Goal: Find specific page/section: Find specific page/section

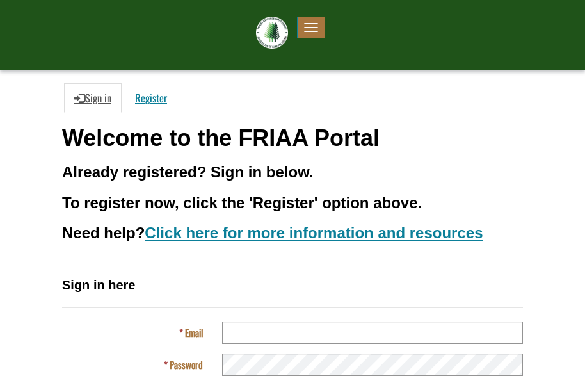
scroll to position [153, 0]
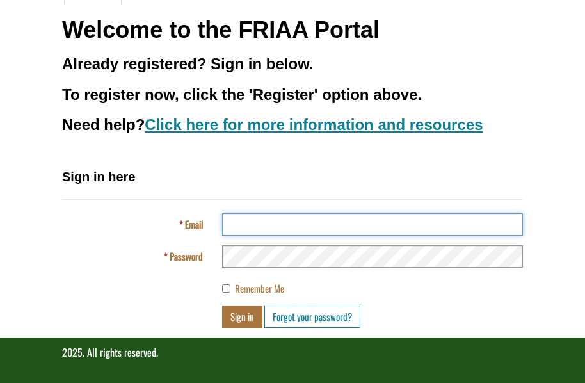
type input "**********"
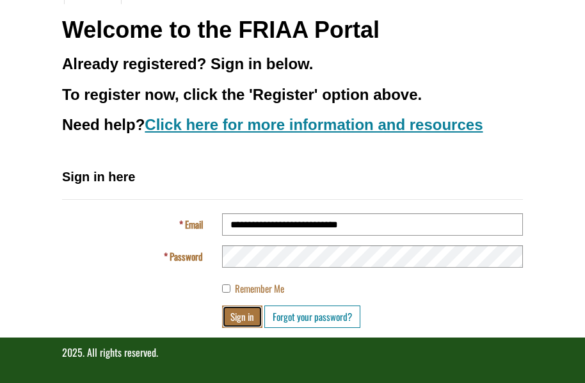
click at [239, 317] on button "Sign in" at bounding box center [242, 316] width 40 height 22
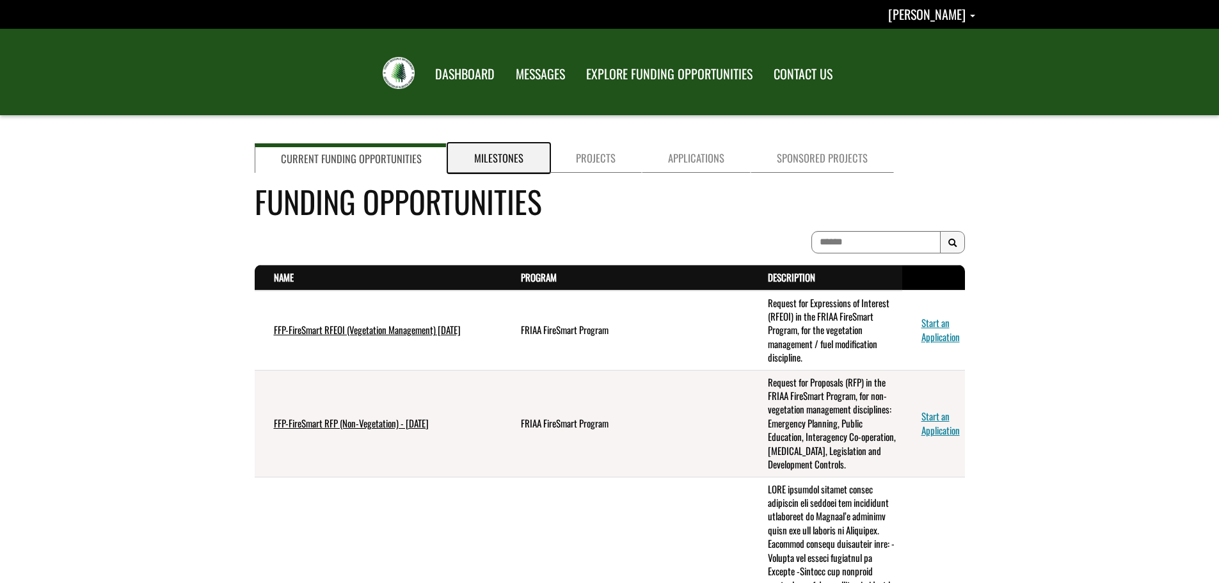
click at [510, 159] on link "Milestones" at bounding box center [499, 157] width 102 height 29
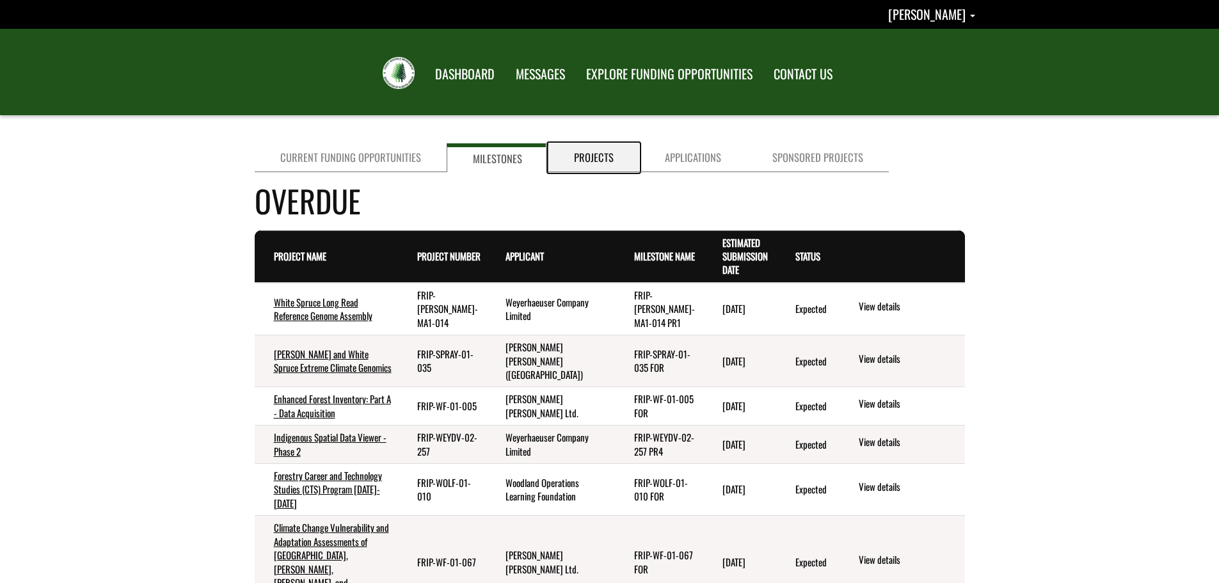
click at [584, 158] on link "Projects" at bounding box center [593, 157] width 91 height 29
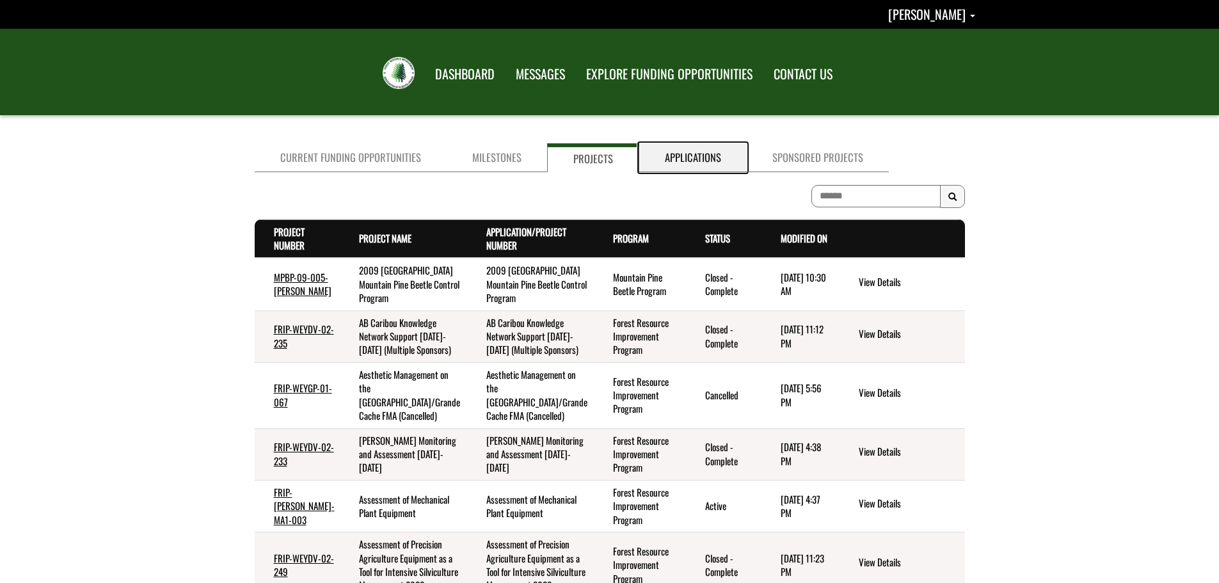
click at [584, 154] on link "Applications" at bounding box center [692, 157] width 107 height 29
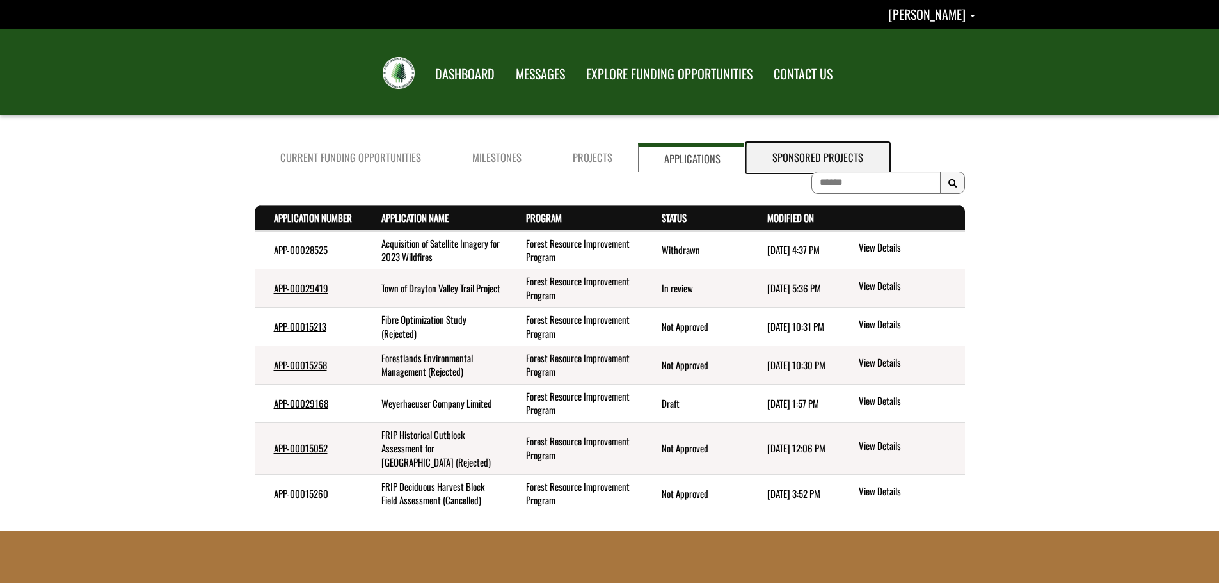
click at [584, 163] on link "Sponsored Projects" at bounding box center [818, 157] width 142 height 29
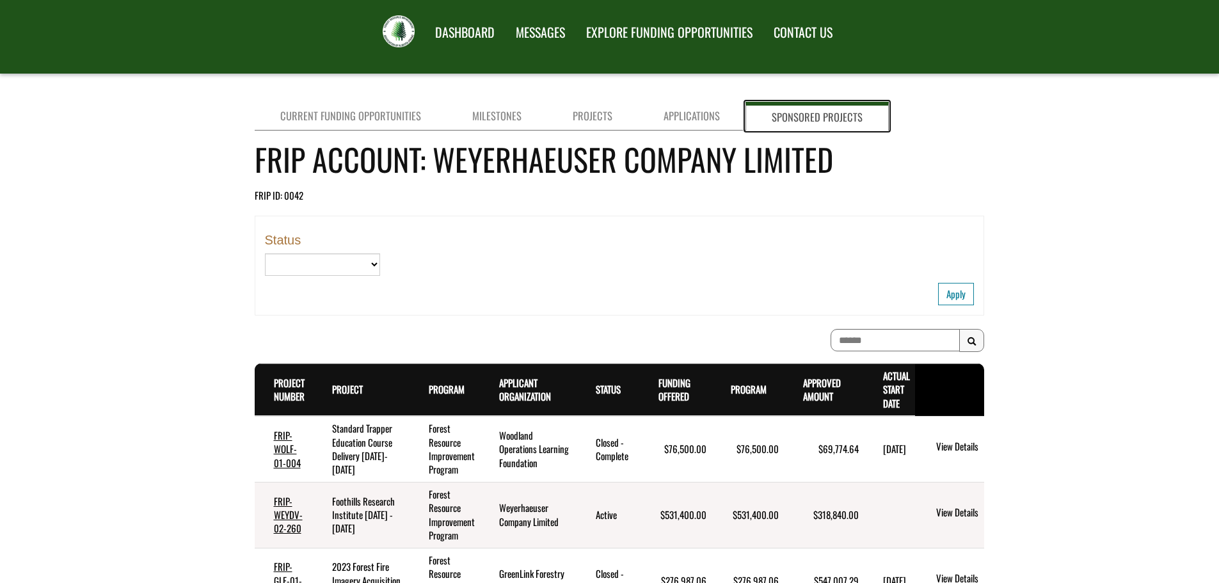
scroll to position [64, 0]
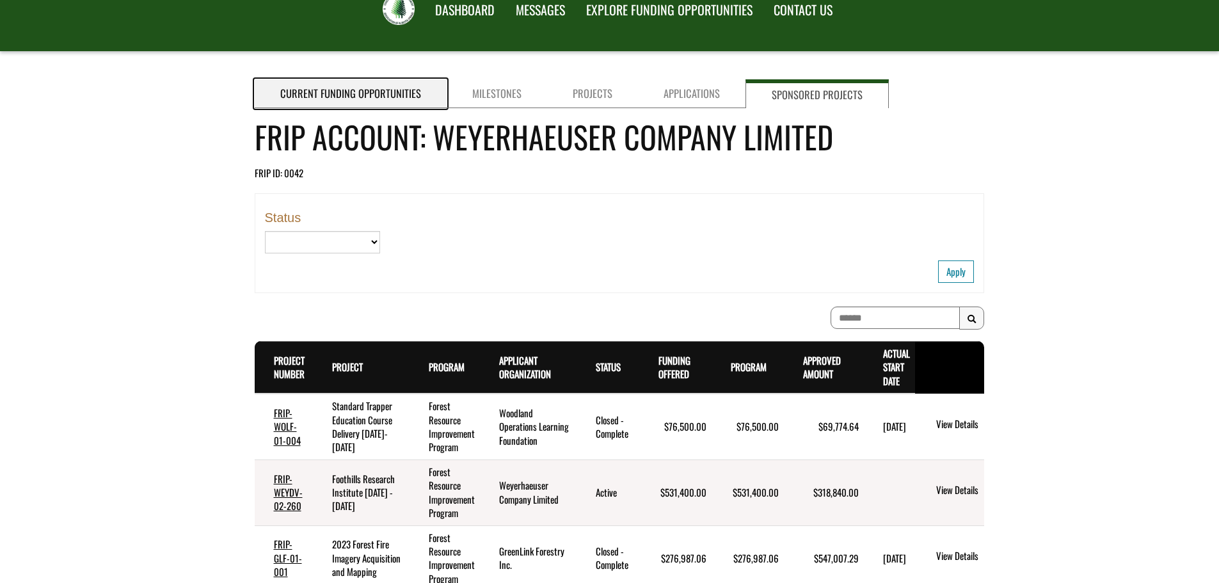
click at [366, 90] on link "Current Funding Opportunities" at bounding box center [351, 93] width 192 height 29
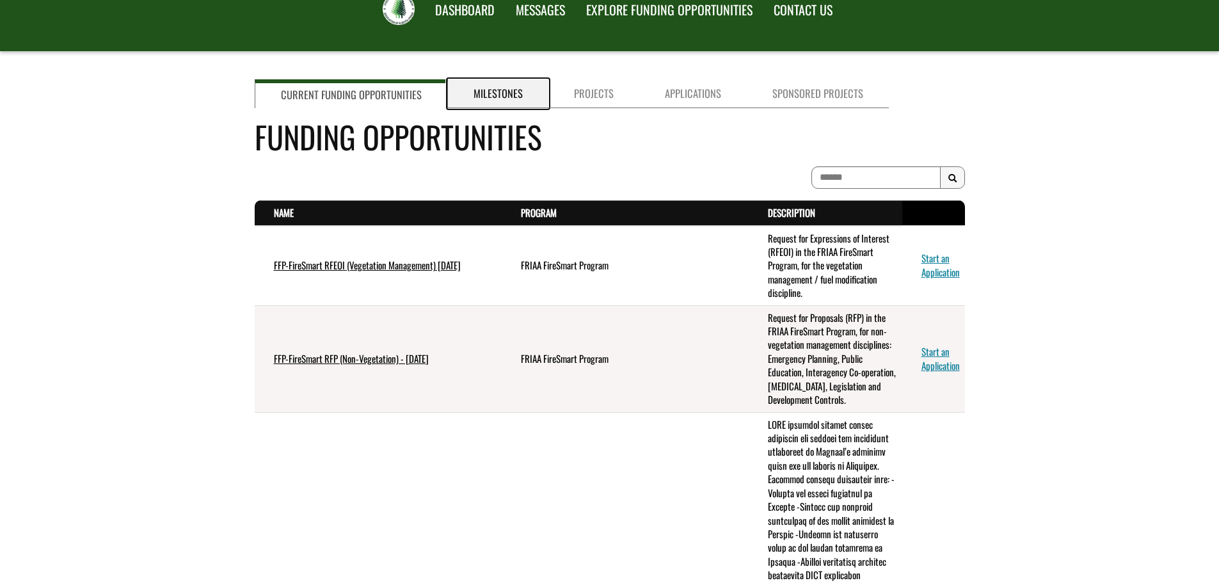
click at [493, 87] on link "Milestones" at bounding box center [498, 93] width 100 height 29
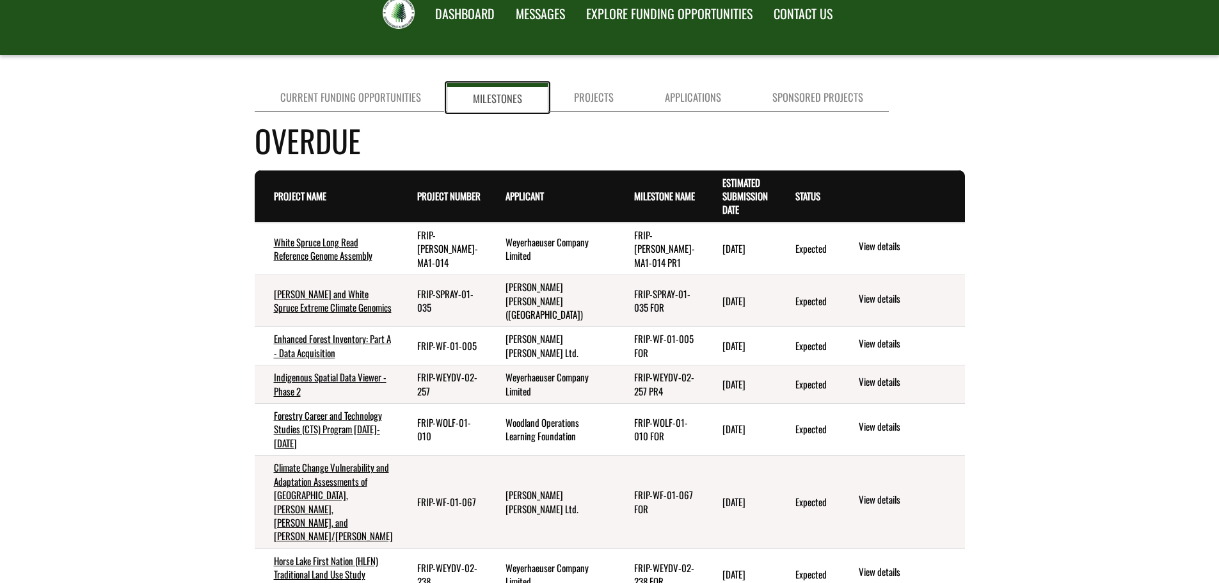
scroll to position [0, 0]
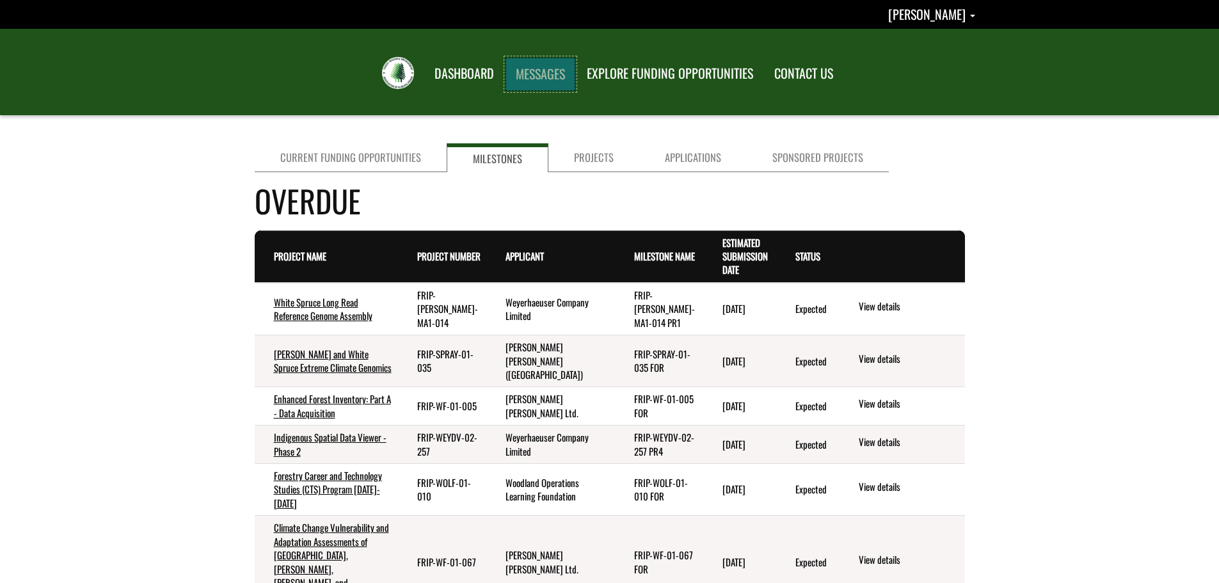
click at [535, 78] on link "MESSAGES" at bounding box center [540, 74] width 70 height 33
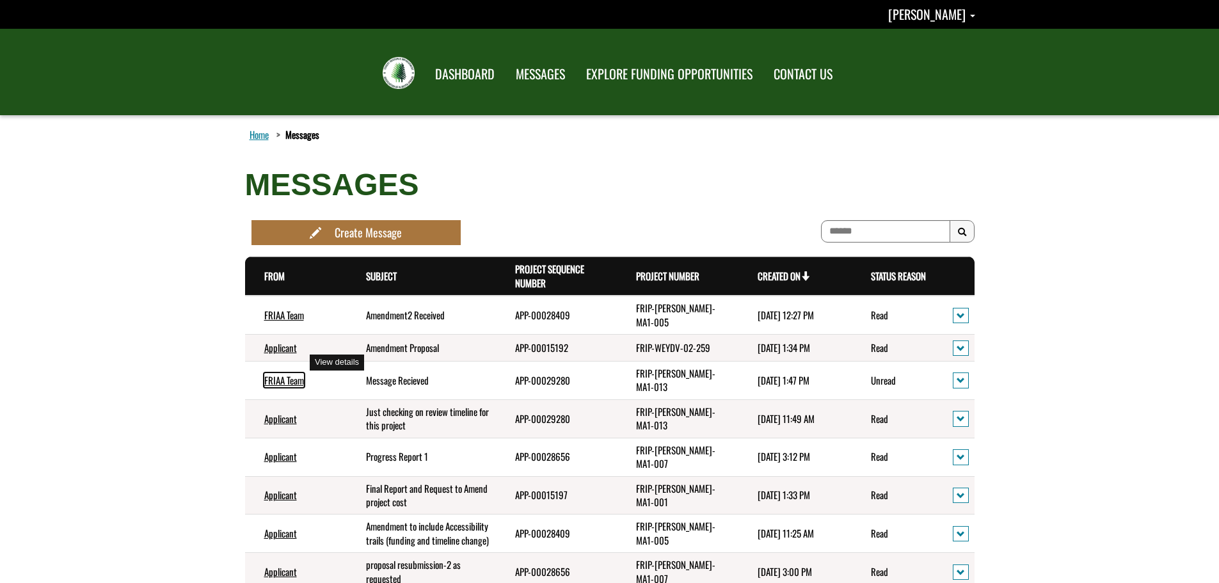
click at [283, 373] on link "FRIAA Team" at bounding box center [284, 380] width 40 height 14
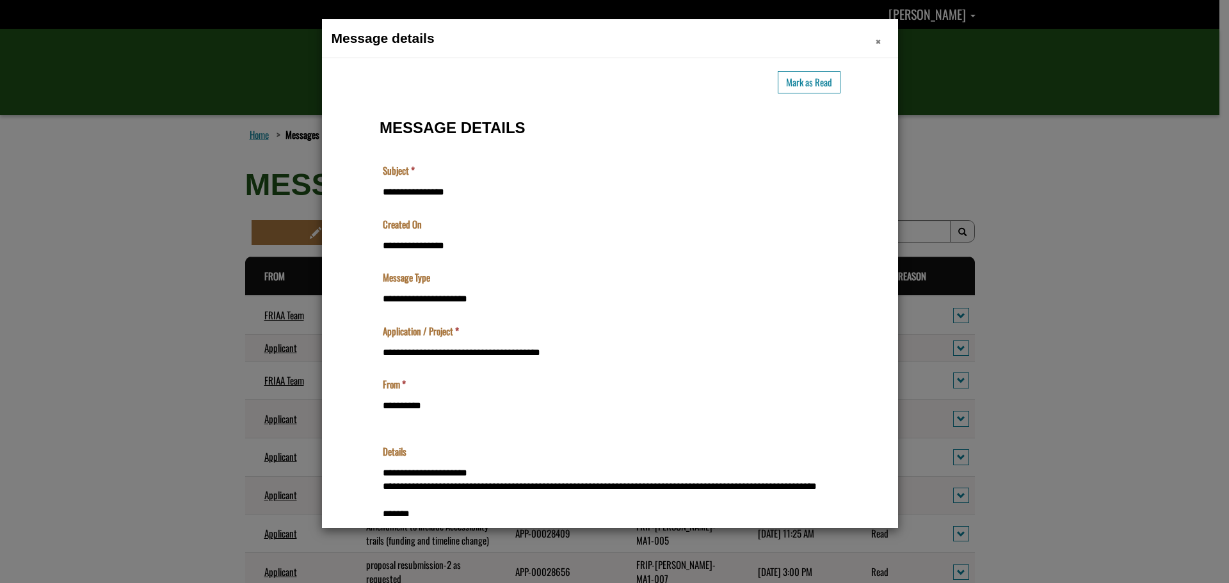
click at [878, 43] on span "×" at bounding box center [877, 41] width 5 height 20
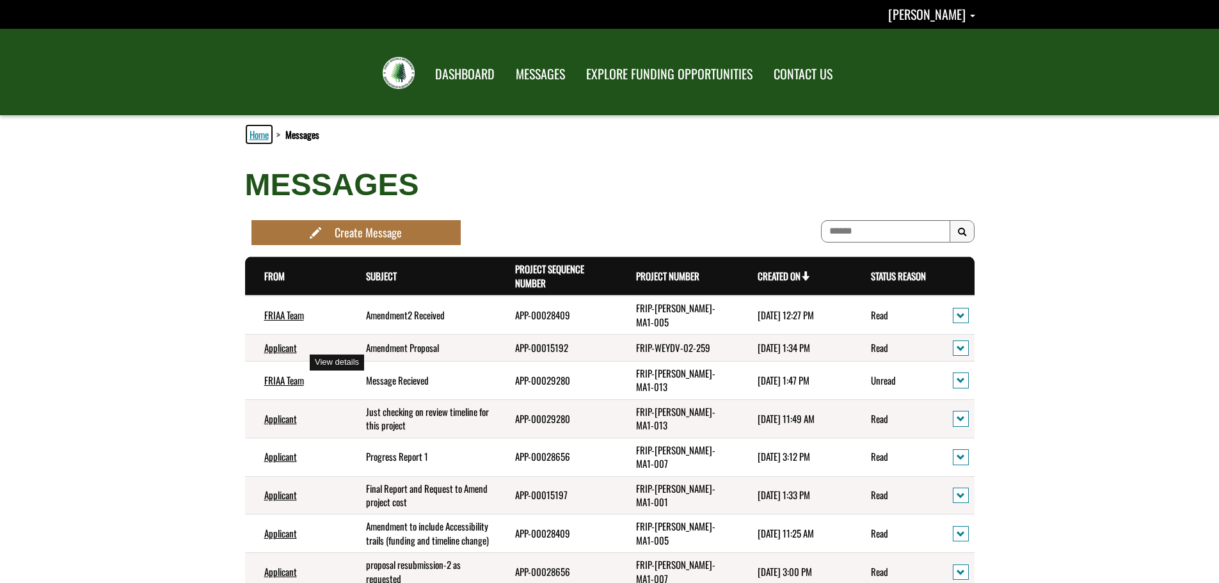
click at [253, 130] on link "Home" at bounding box center [259, 134] width 24 height 17
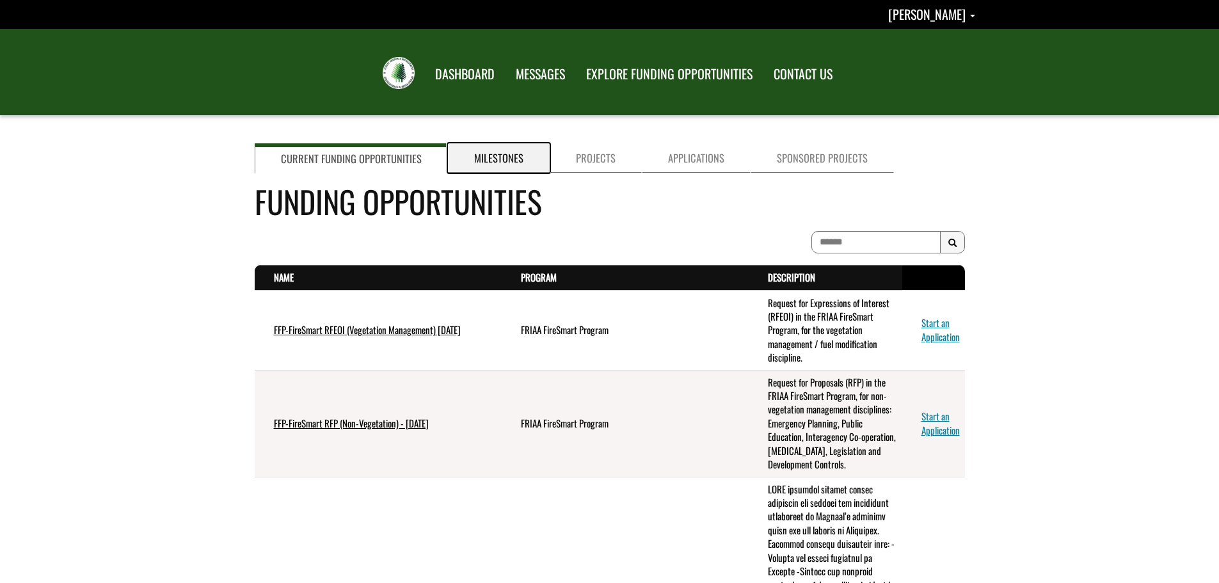
click at [482, 155] on link "Milestones" at bounding box center [499, 157] width 102 height 29
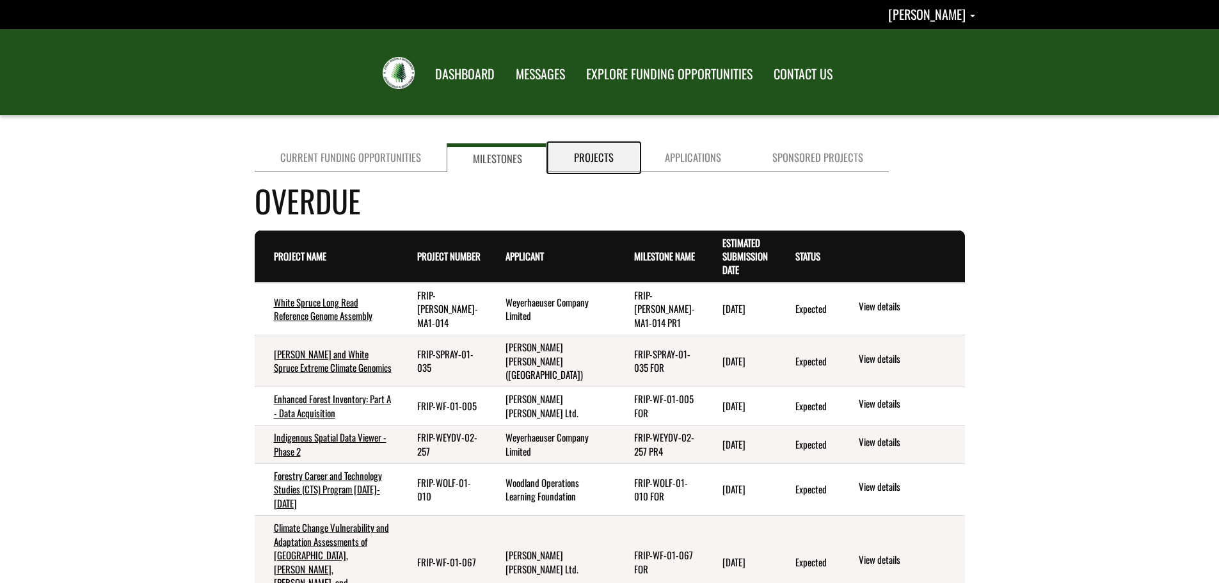
click at [597, 160] on link "Projects" at bounding box center [593, 157] width 91 height 29
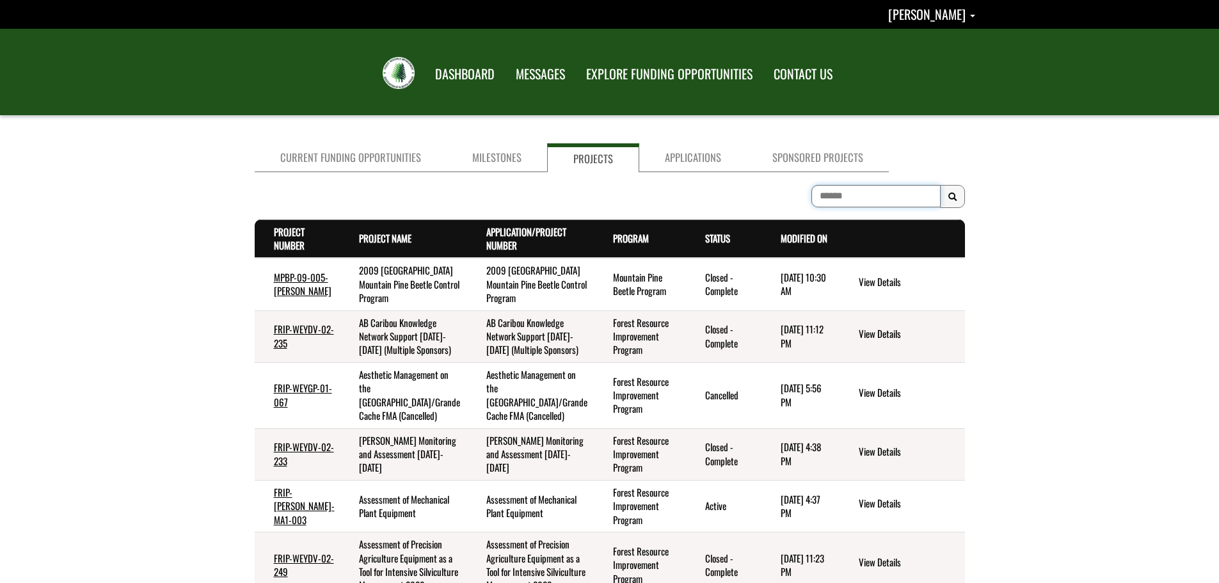
click at [842, 195] on input at bounding box center [875, 196] width 129 height 22
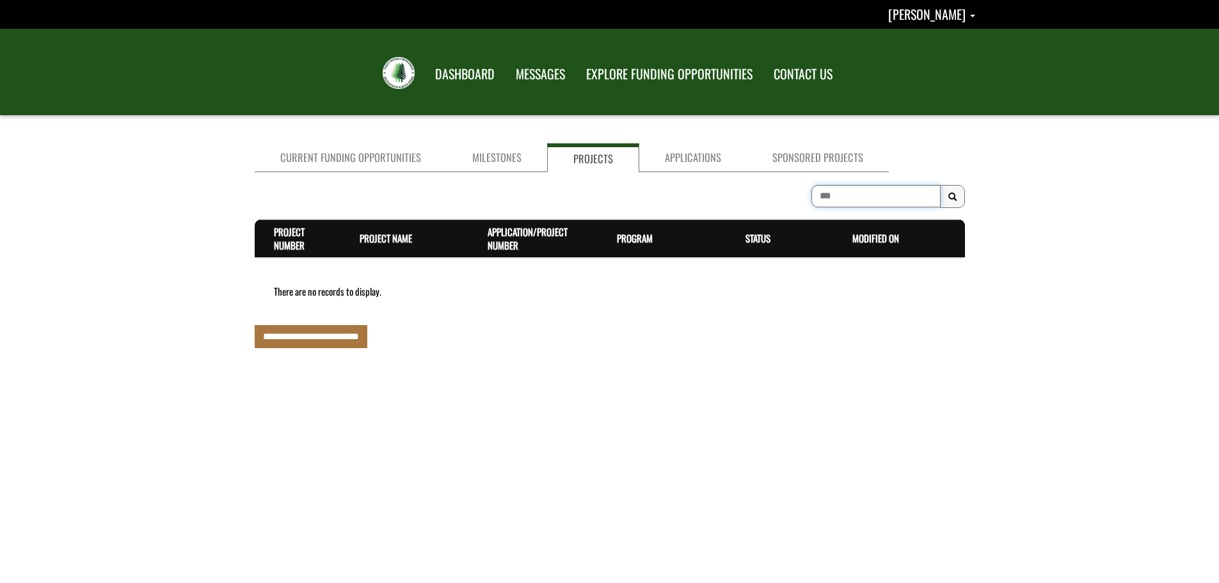
click at [832, 198] on input "***" at bounding box center [875, 196] width 129 height 22
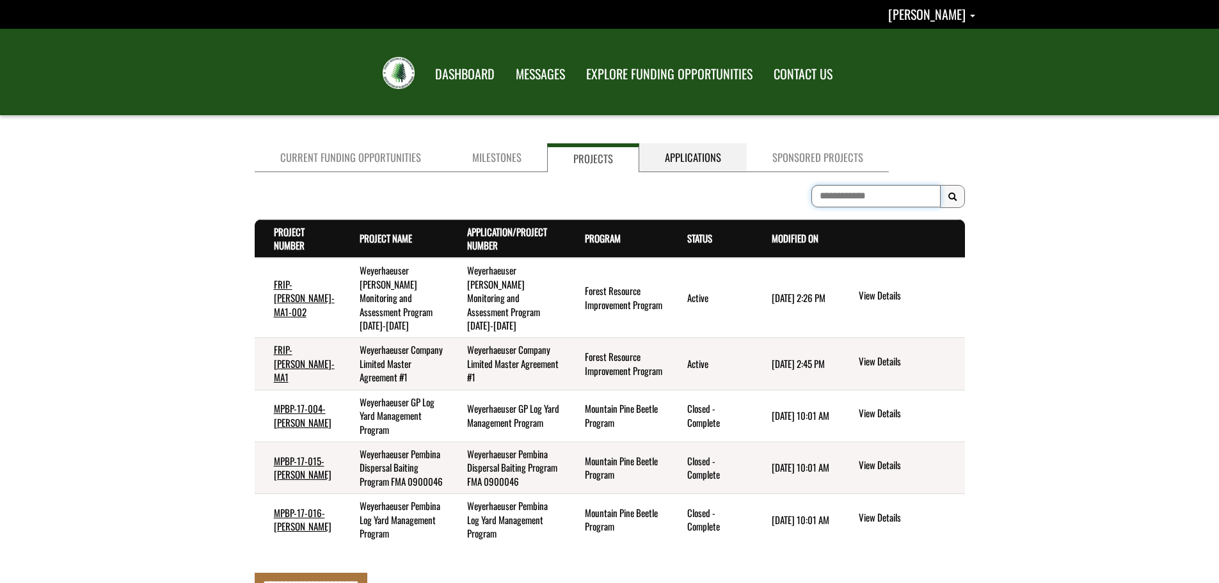
type input "**********"
click at [694, 149] on link "Applications" at bounding box center [692, 157] width 107 height 29
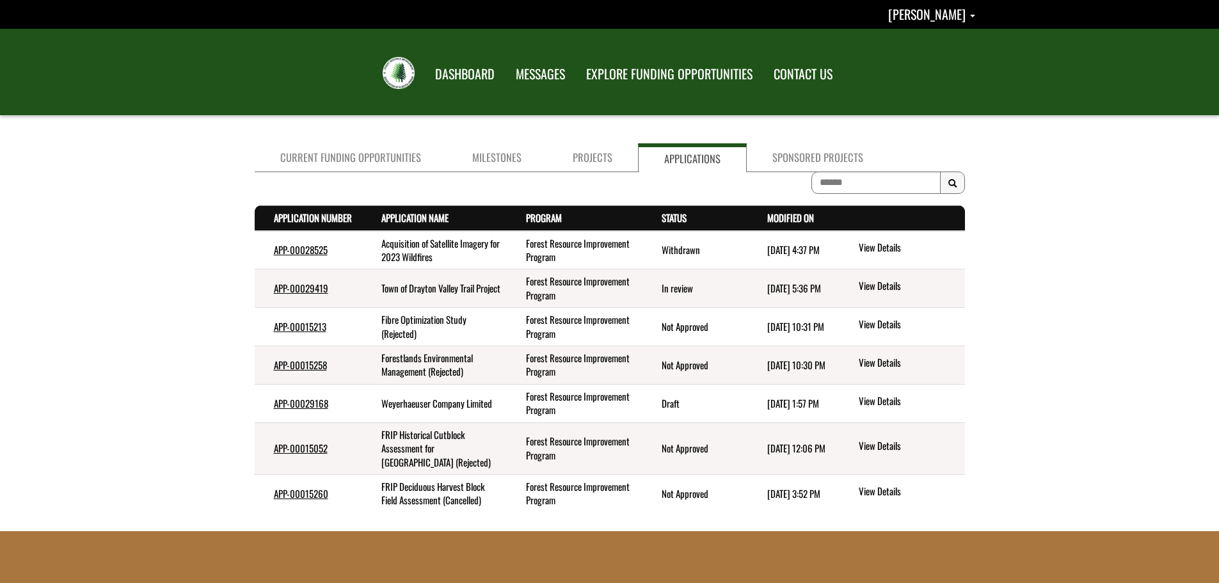
click at [832, 207] on th "Modified On . sort descending" at bounding box center [793, 218] width 90 height 25
click at [850, 182] on input at bounding box center [875, 182] width 129 height 22
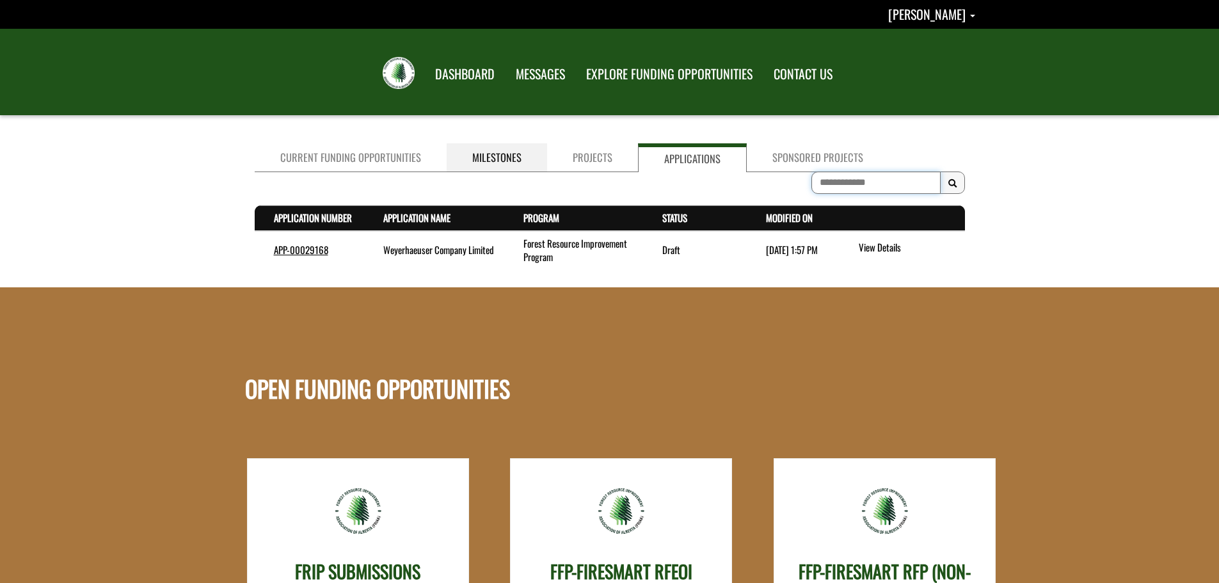
type input "**********"
click at [499, 157] on link "Milestones" at bounding box center [497, 157] width 100 height 29
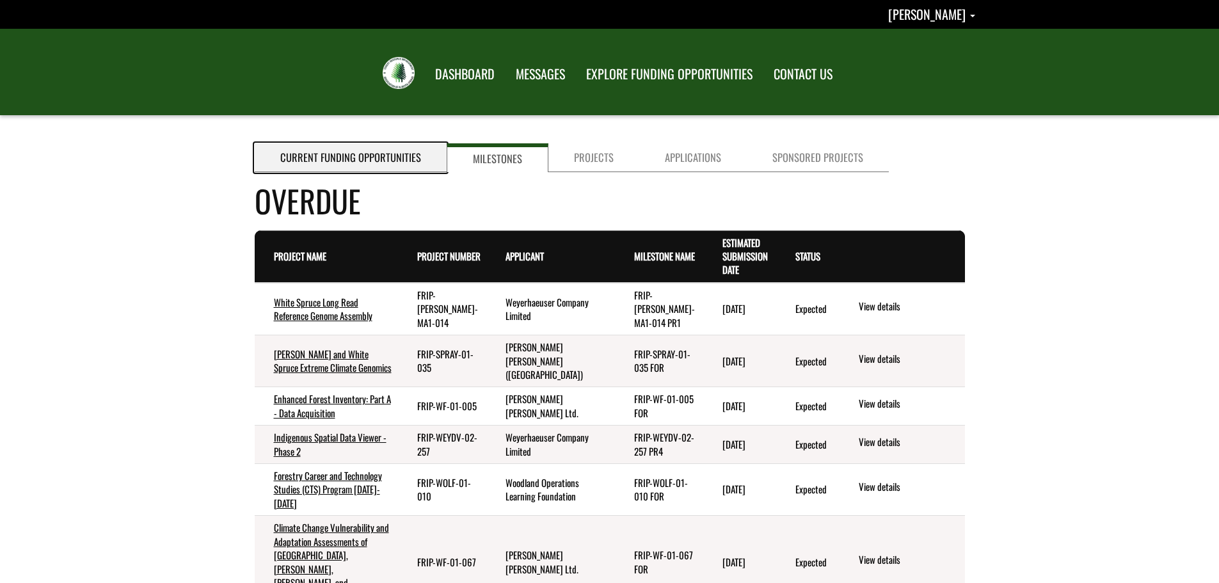
click at [379, 157] on link "Current Funding Opportunities" at bounding box center [351, 157] width 192 height 29
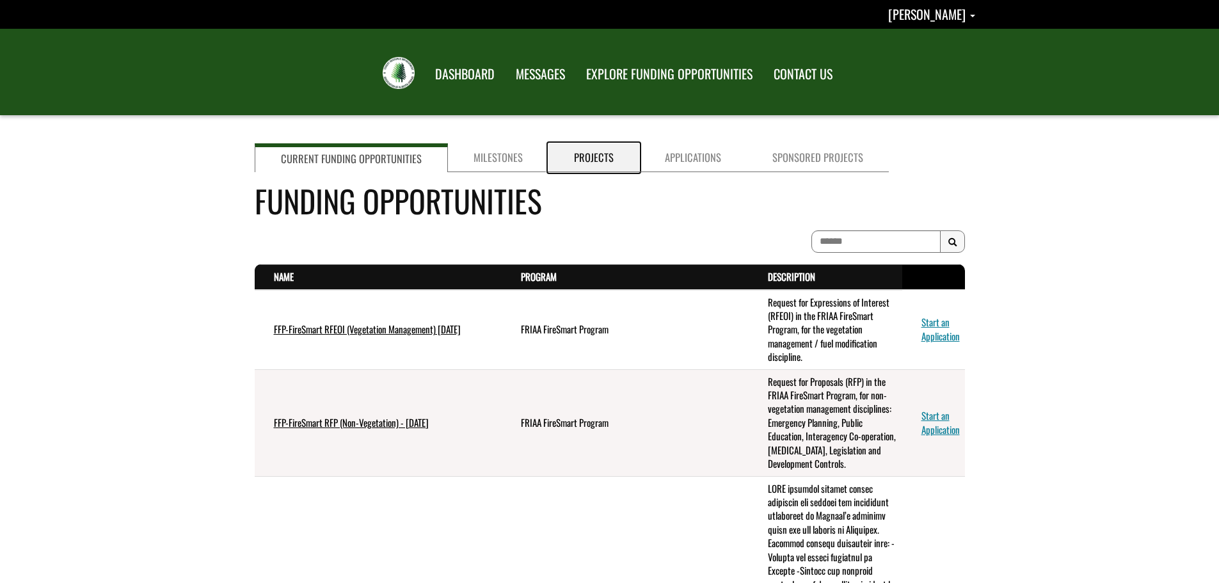
click at [600, 157] on link "Projects" at bounding box center [593, 157] width 91 height 29
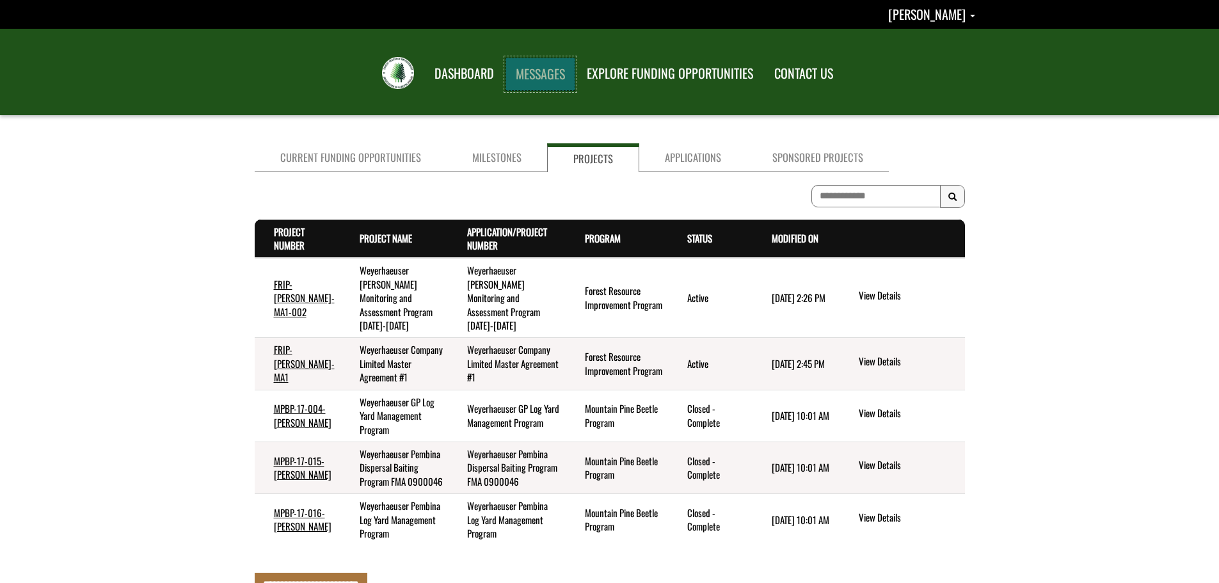
click at [527, 72] on link "MESSAGES" at bounding box center [540, 74] width 70 height 33
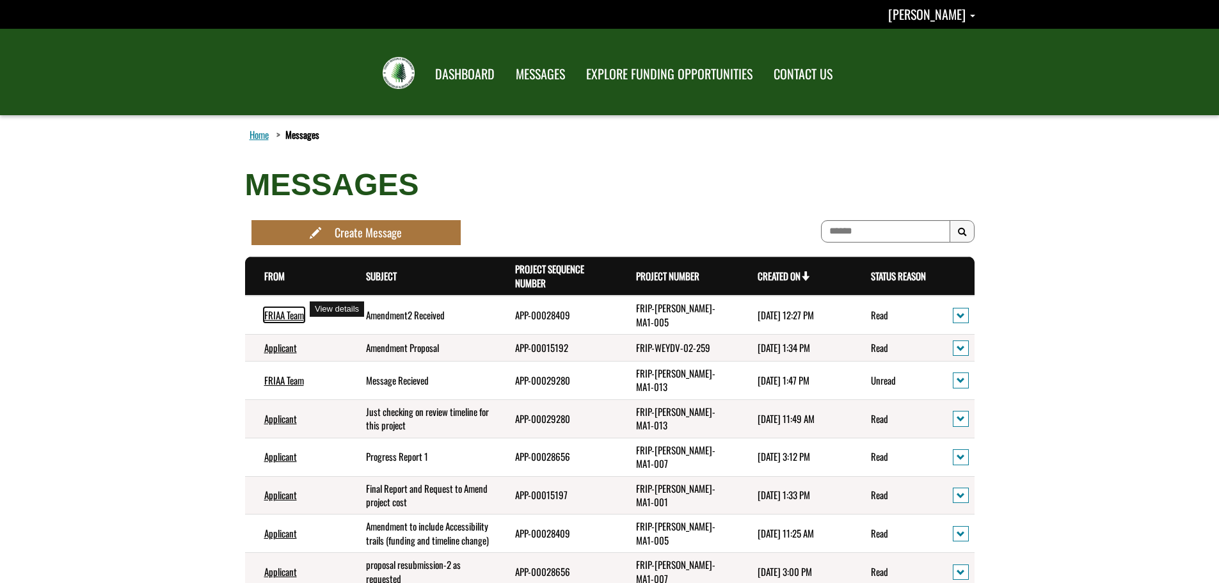
click at [281, 308] on link "FRIAA Team" at bounding box center [284, 315] width 40 height 14
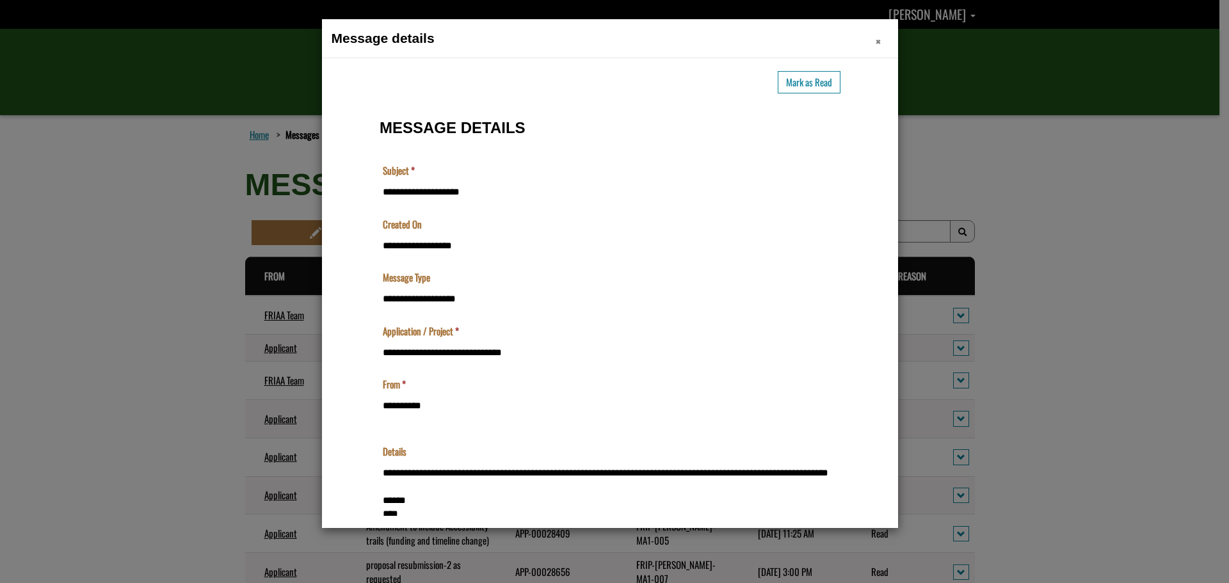
click at [875, 43] on span "×" at bounding box center [877, 41] width 5 height 20
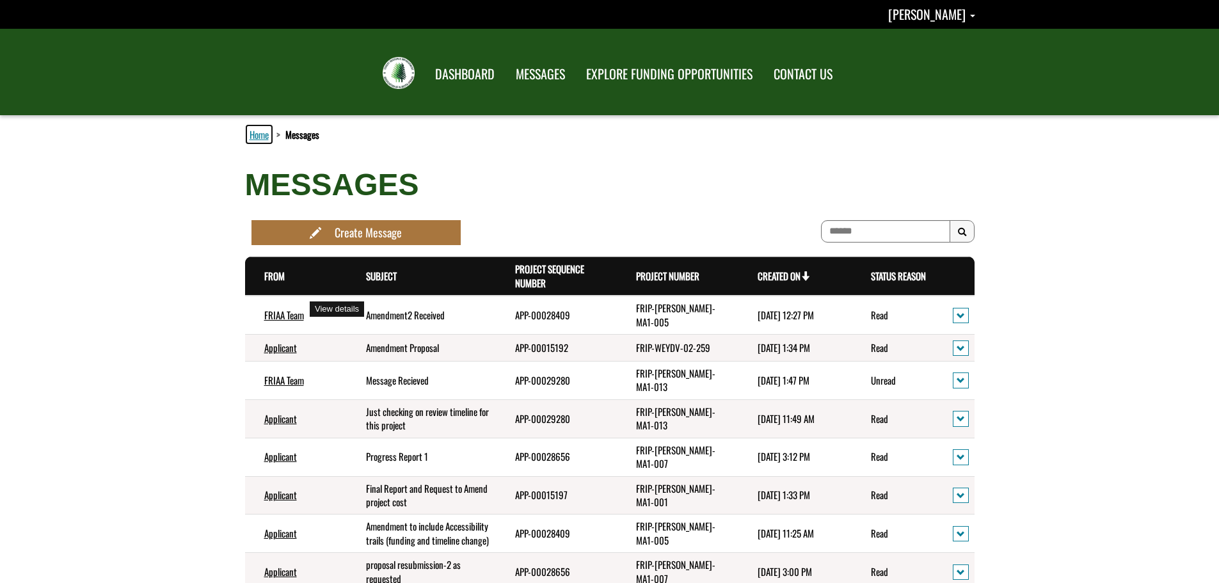
click at [257, 131] on link "Home" at bounding box center [259, 134] width 24 height 17
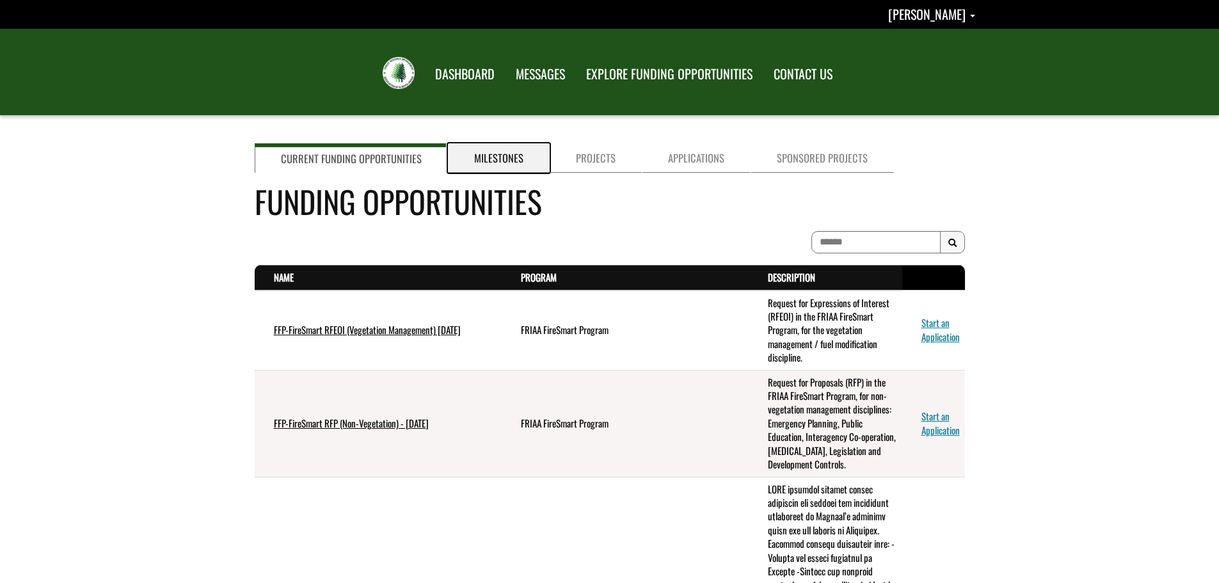
click at [506, 162] on link "Milestones" at bounding box center [499, 157] width 102 height 29
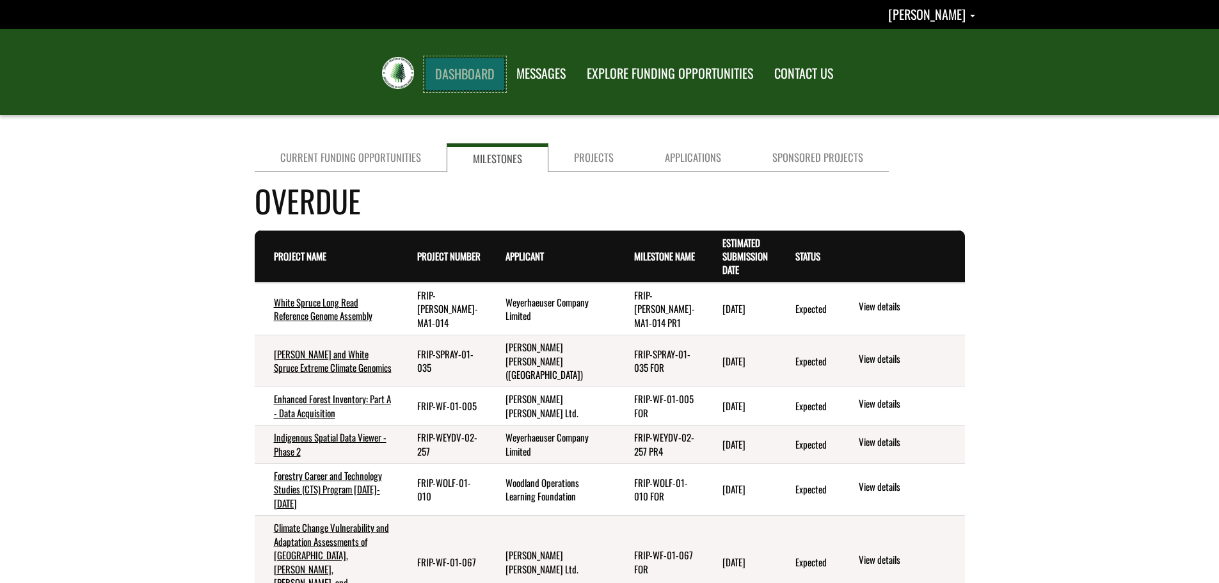
click at [457, 74] on link "DASHBOARD" at bounding box center [465, 74] width 80 height 33
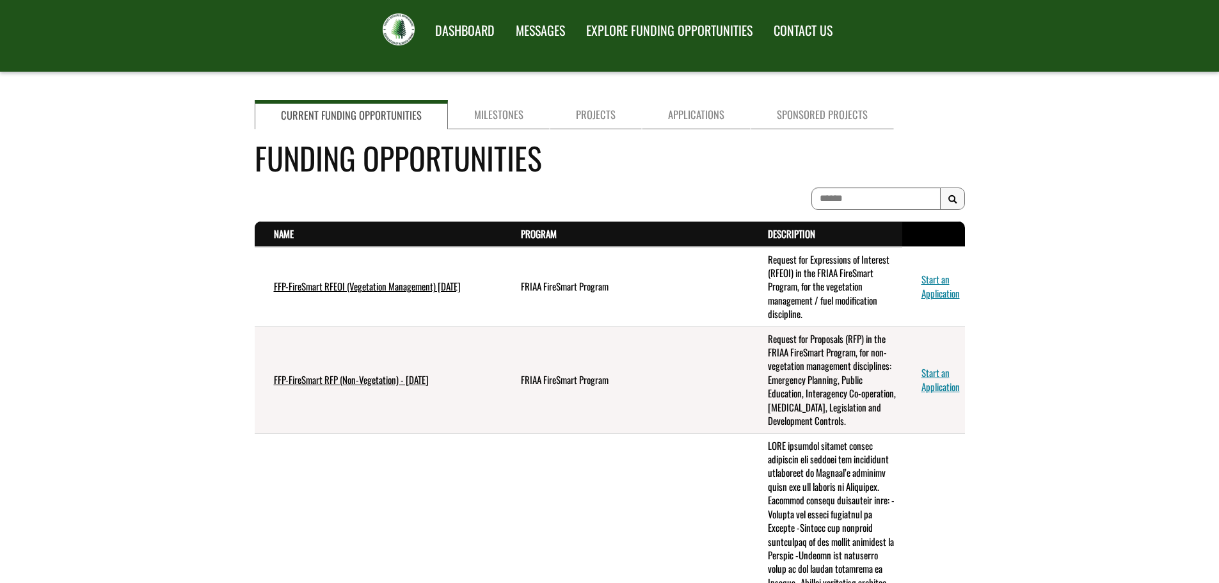
scroll to position [64, 0]
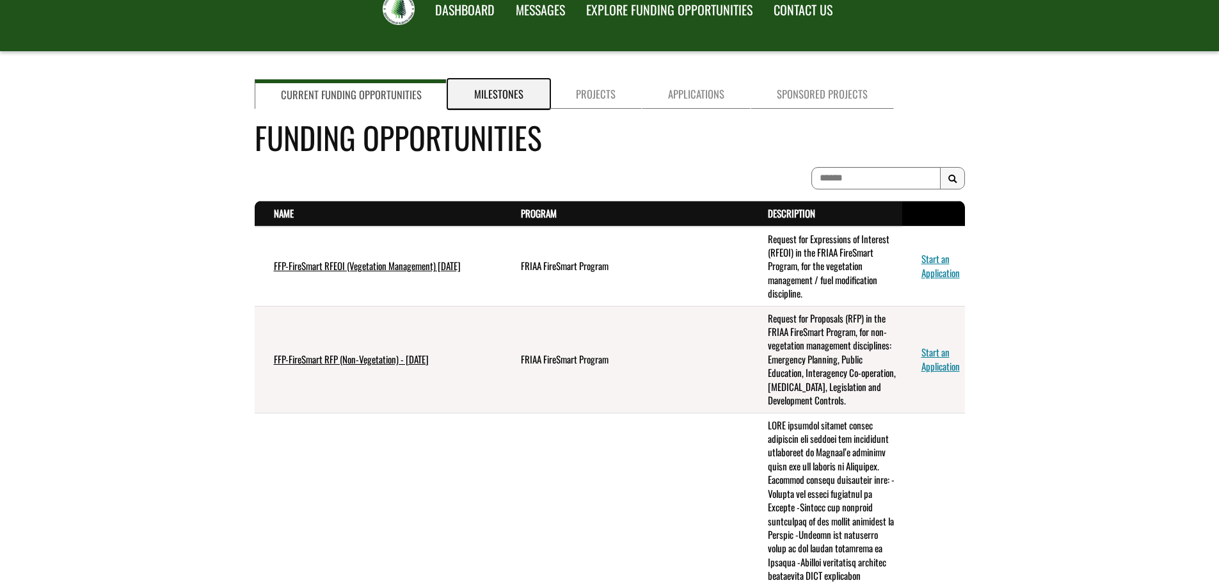
click at [481, 90] on link "Milestones" at bounding box center [499, 93] width 102 height 29
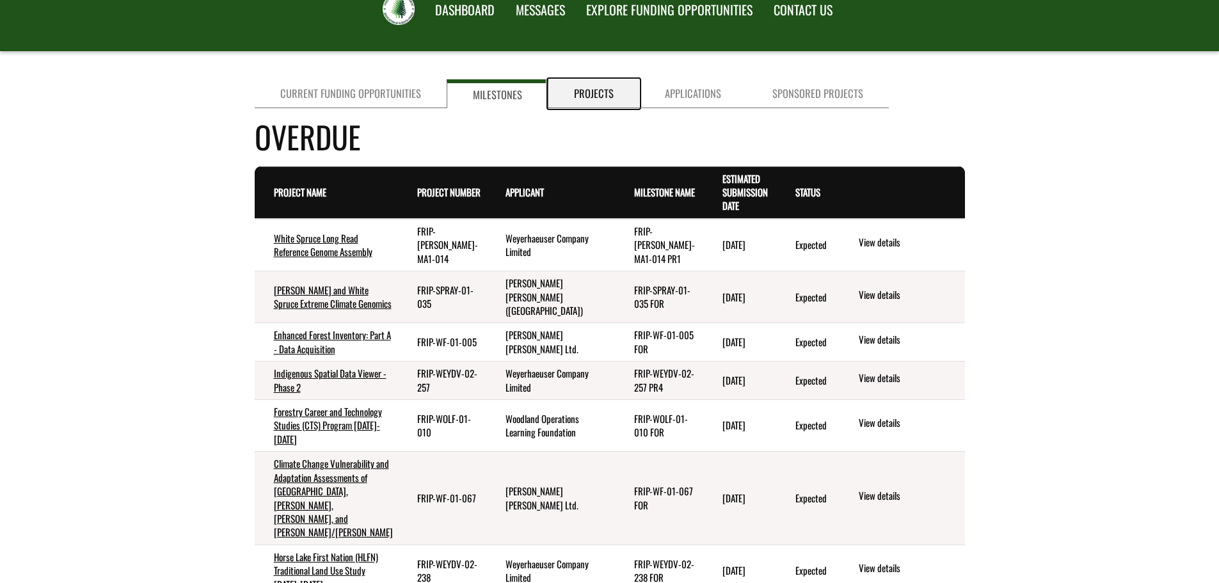
click at [566, 82] on link "Projects" at bounding box center [593, 93] width 91 height 29
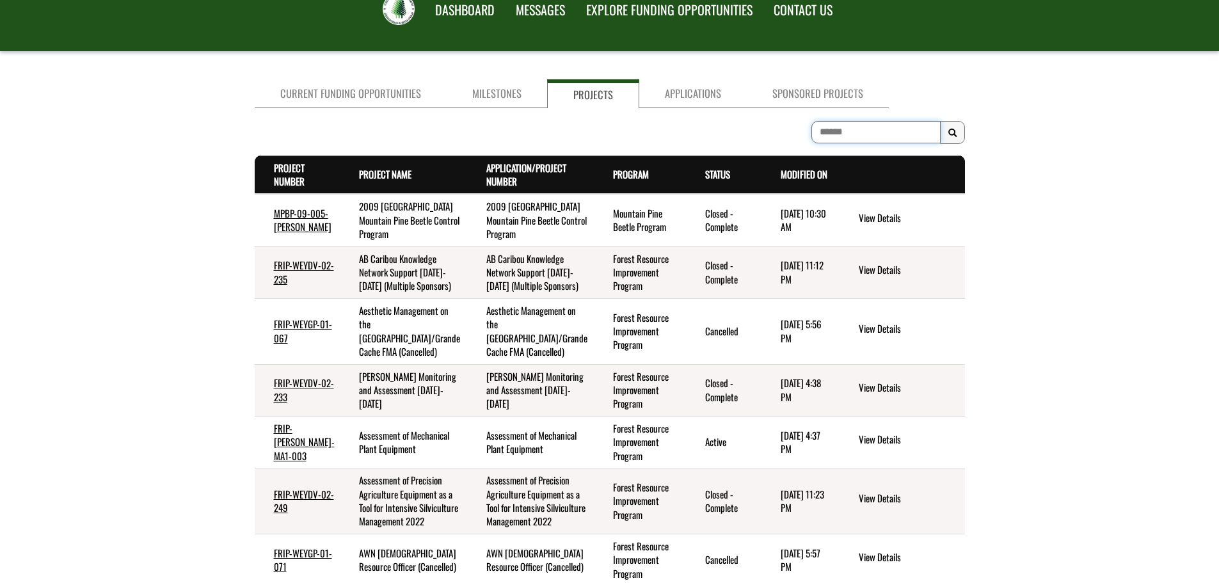
click at [861, 136] on input at bounding box center [875, 132] width 129 height 22
paste input "**********"
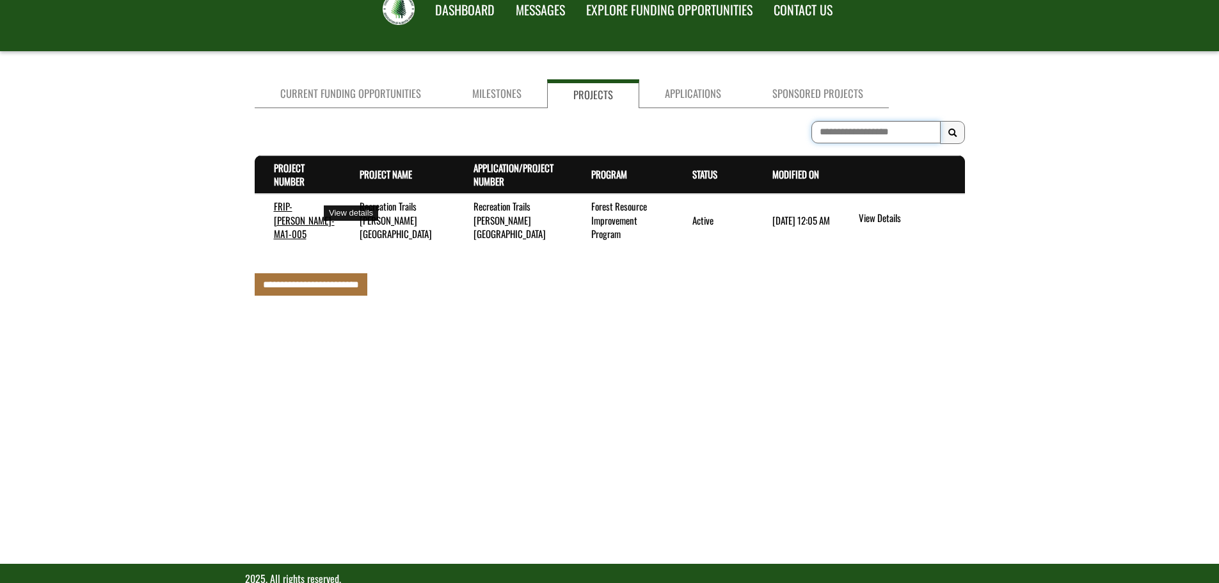
type input "**********"
click at [283, 210] on link "FRIP-[PERSON_NAME]-MA1-005" at bounding box center [304, 220] width 61 height 42
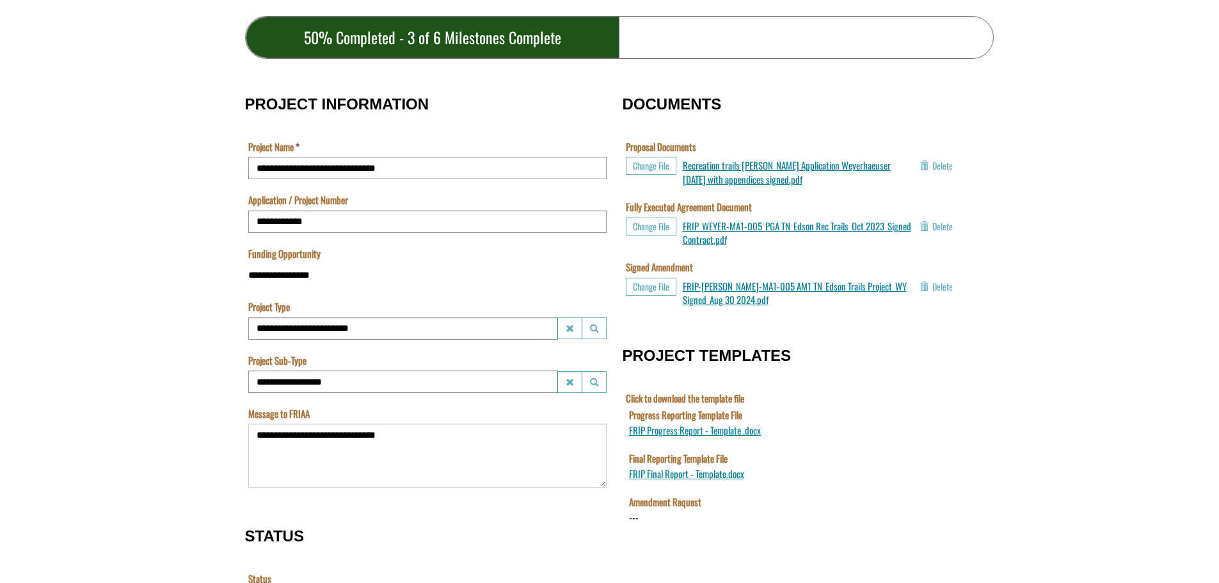
scroll to position [388, 0]
